Goal: Download file/media

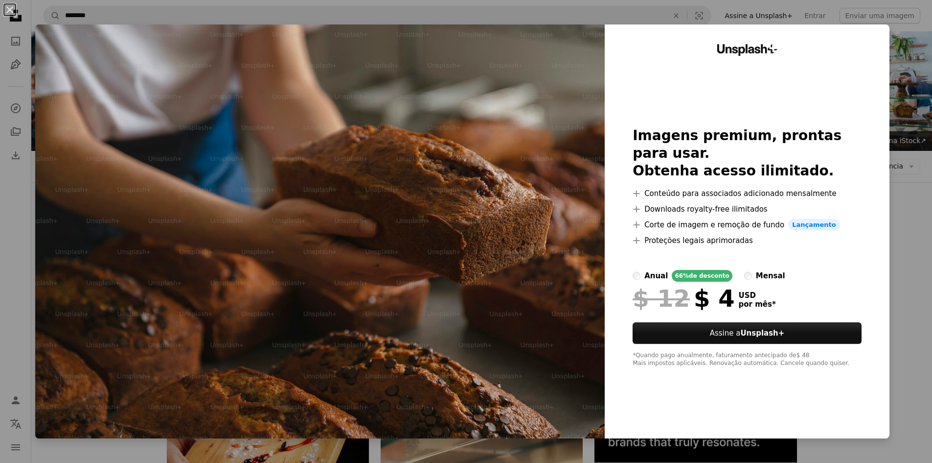
scroll to position [1175, 0]
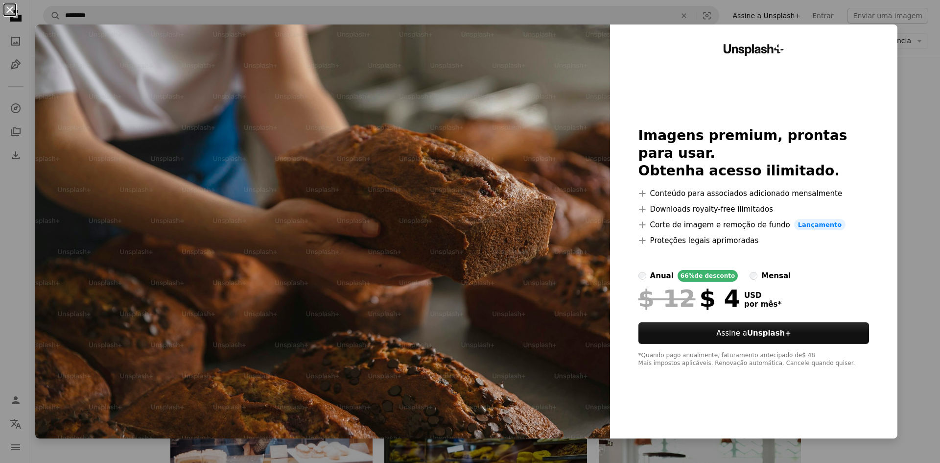
click at [8, 4] on button "An X shape" at bounding box center [10, 10] width 12 height 12
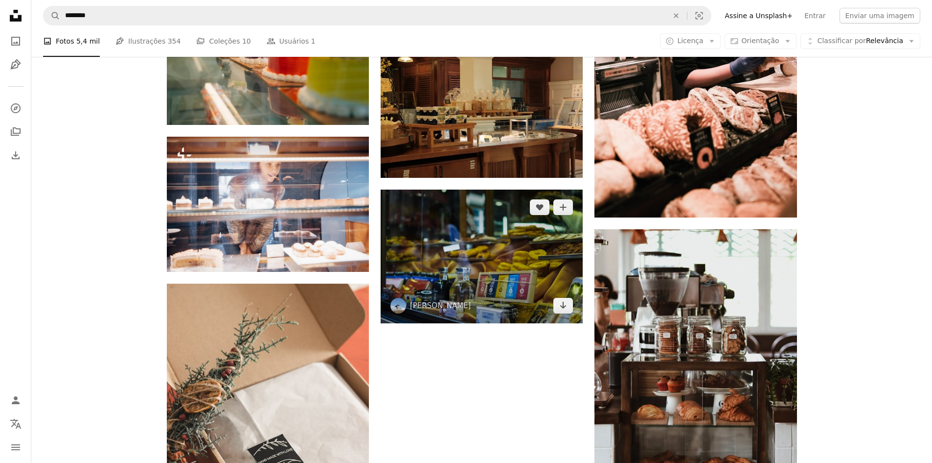
scroll to position [1224, 0]
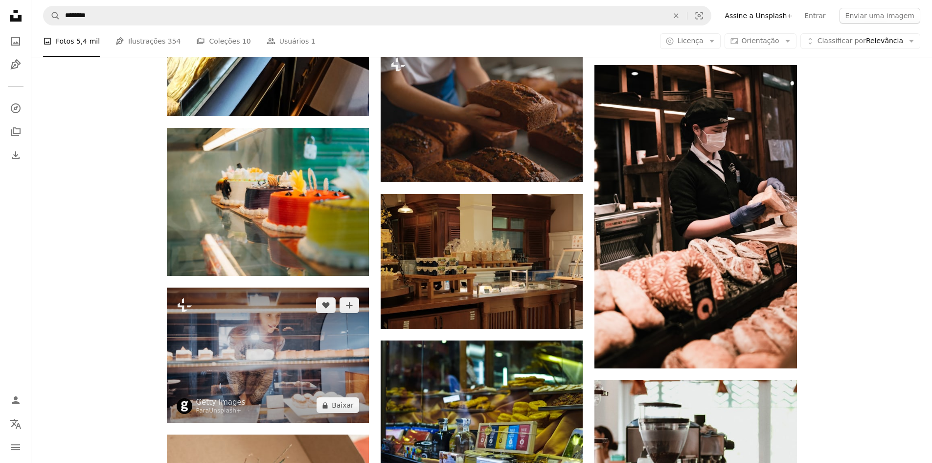
click at [283, 368] on img at bounding box center [268, 354] width 202 height 135
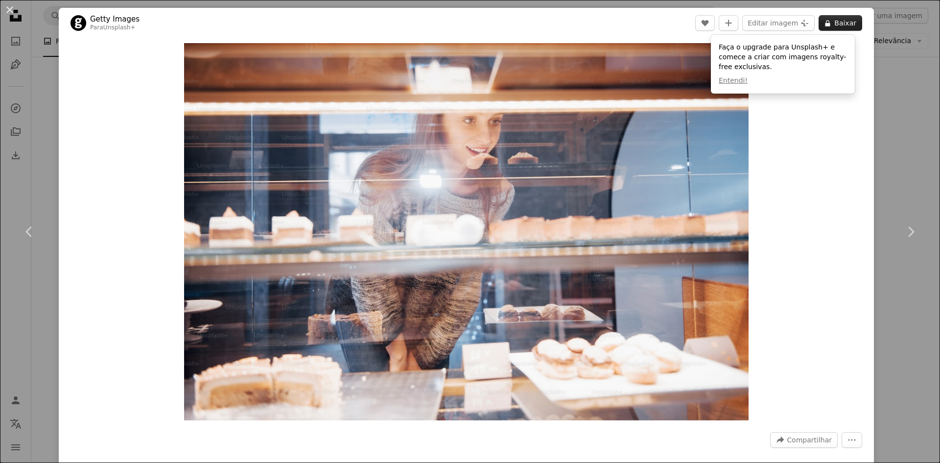
click at [825, 26] on icon at bounding box center [827, 23] width 5 height 6
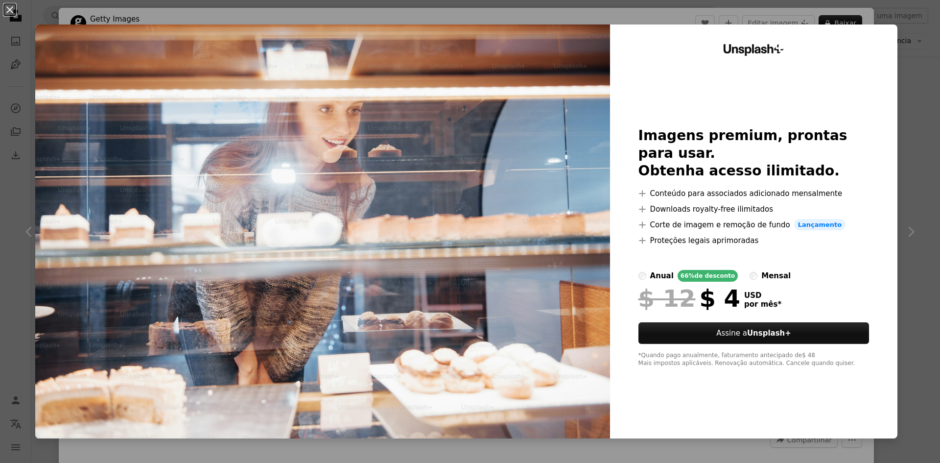
click at [430, 126] on img at bounding box center [322, 231] width 575 height 414
click at [8, 8] on button "An X shape" at bounding box center [10, 10] width 12 height 12
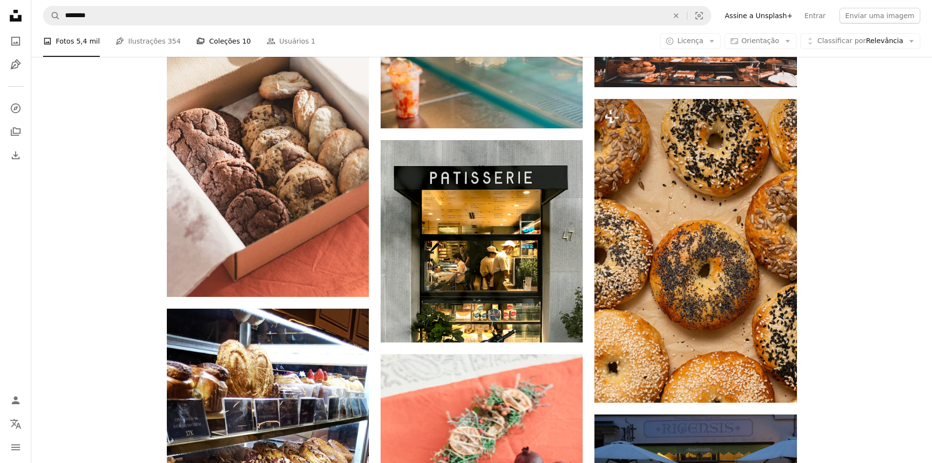
scroll to position [440, 0]
